Goal: Task Accomplishment & Management: Complete application form

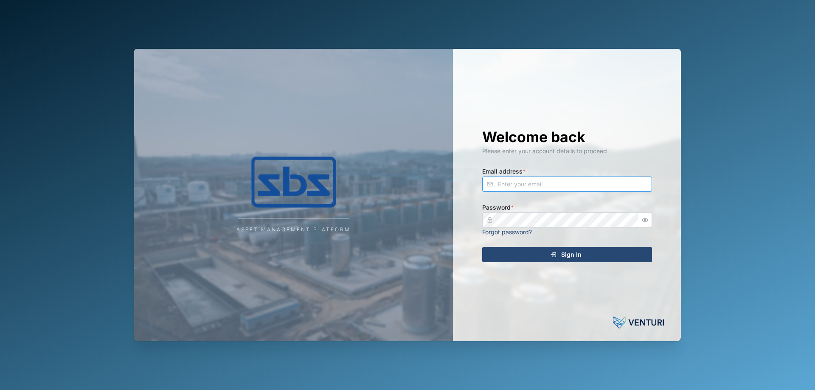
click at [522, 181] on input "Email address *" at bounding box center [567, 184] width 170 height 15
type input "[PERSON_NAME][EMAIL_ADDRESS][DOMAIN_NAME]"
drag, startPoint x: 611, startPoint y: 264, endPoint x: 615, endPoint y: 260, distance: 5.4
click at [611, 263] on div "Welcome back Please enter your account details to proceed Email address * [PERS…" at bounding box center [567, 195] width 204 height 292
click at [615, 255] on div "Sign In" at bounding box center [566, 254] width 156 height 14
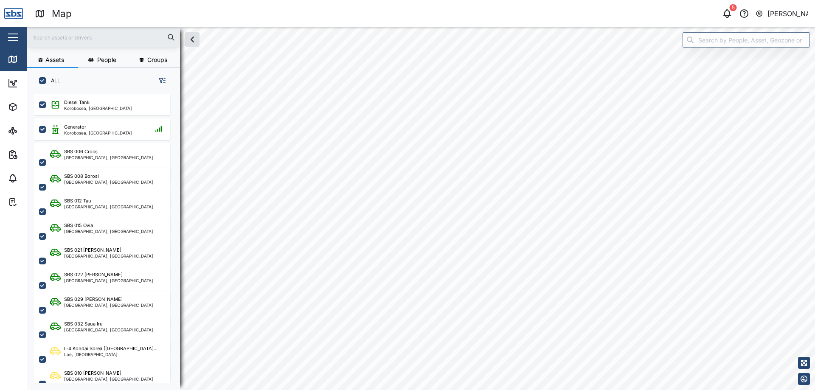
checkbox input "true"
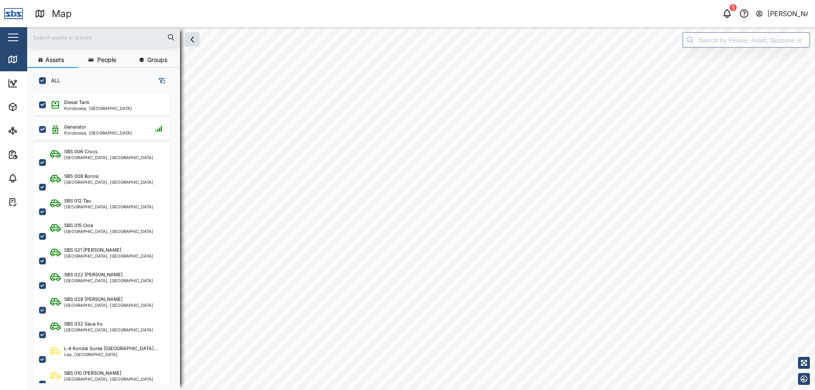
checkbox input "true"
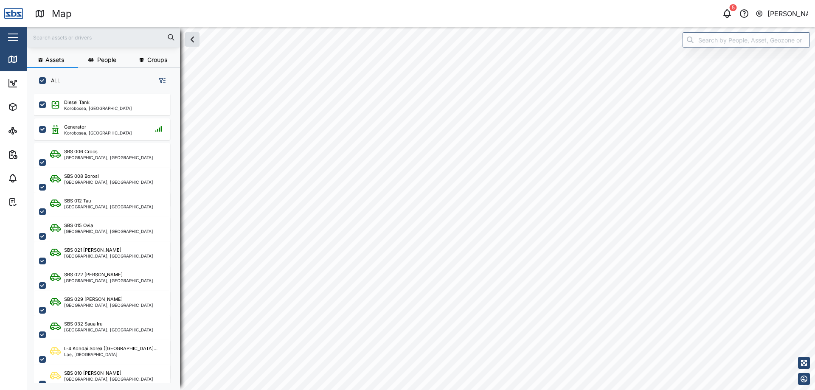
checkbox input "true"
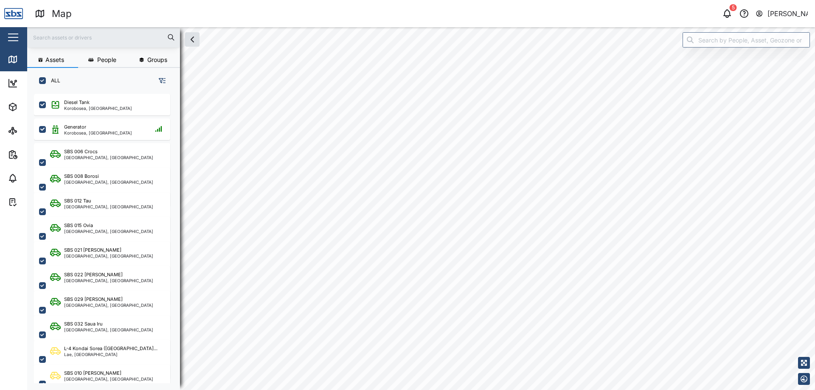
checkbox input "true"
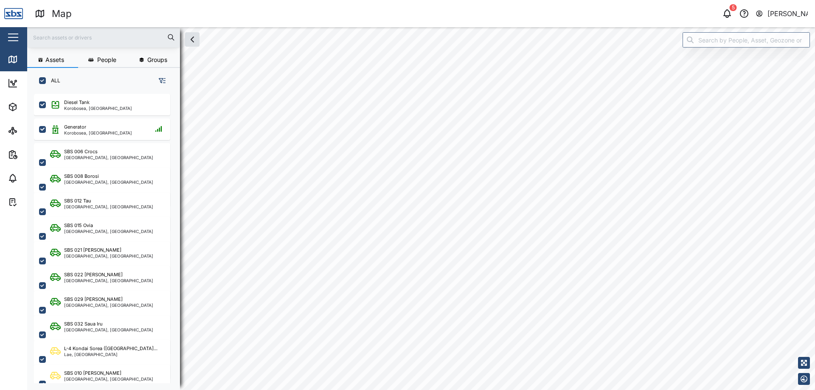
checkbox input "true"
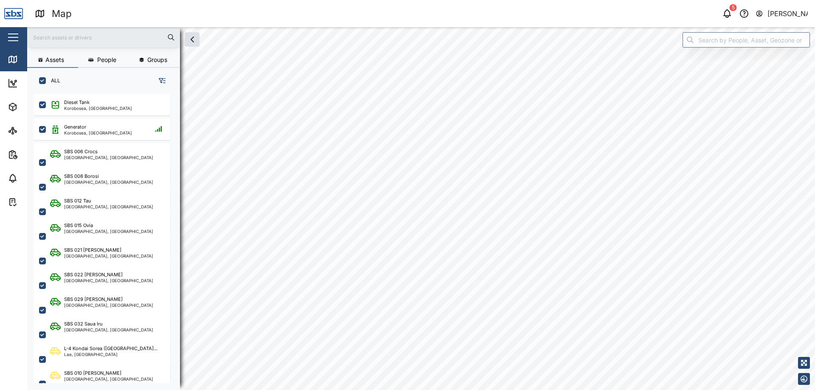
checkbox input "true"
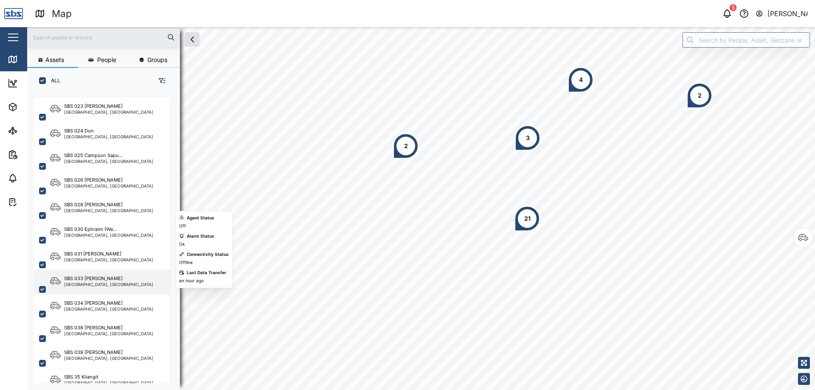
scroll to position [713, 0]
